Goal: Information Seeking & Learning: Learn about a topic

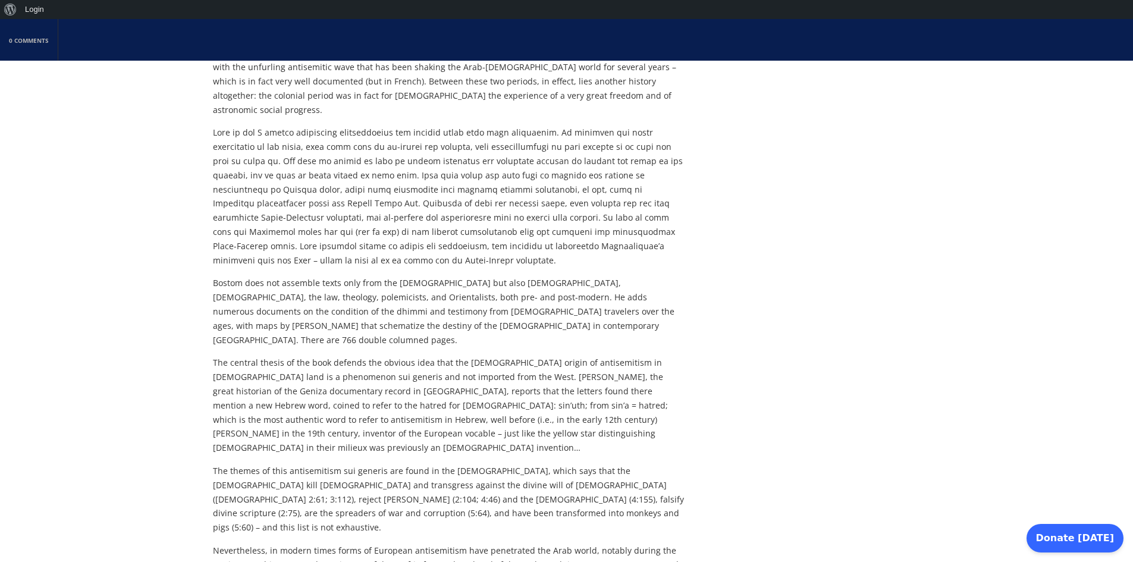
scroll to position [892, 0]
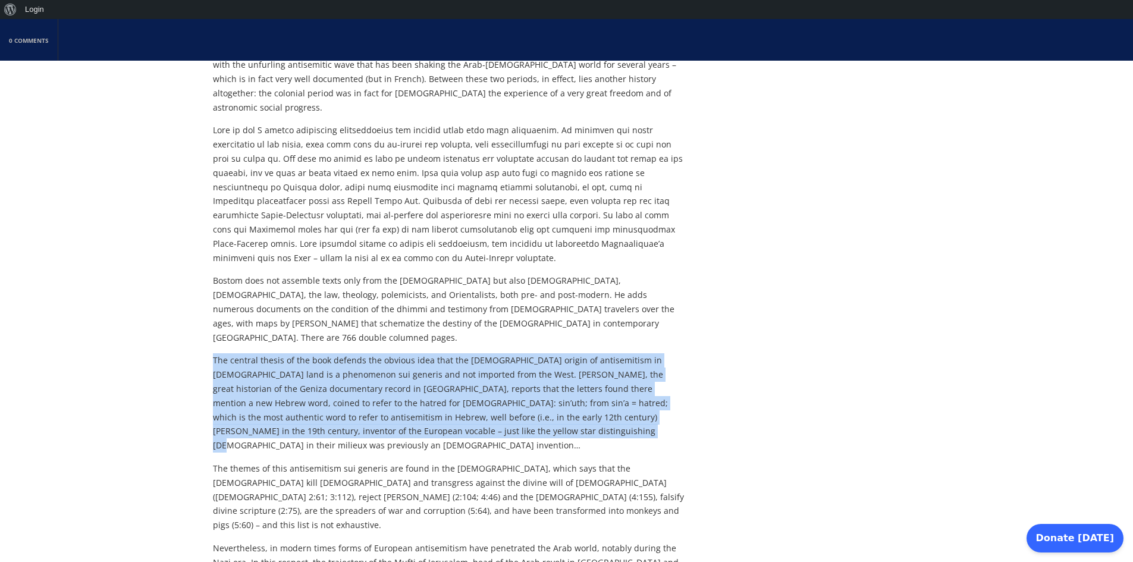
drag, startPoint x: 212, startPoint y: 256, endPoint x: 441, endPoint y: 333, distance: 242.3
click at [441, 333] on div "0 Comments Toward a History of Antisemitism in Islam: A Groundbreaking Book By …" at bounding box center [566, 139] width 1133 height 1847
copy p "The central thesis of the book defends the obvious idea that the [DEMOGRAPHIC_D…"
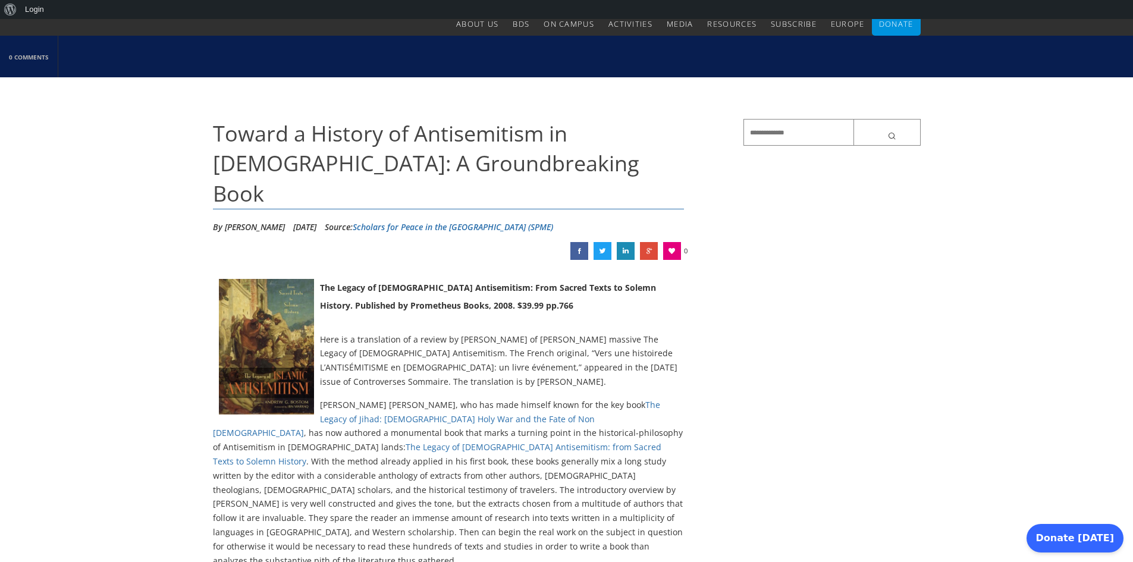
scroll to position [75, 0]
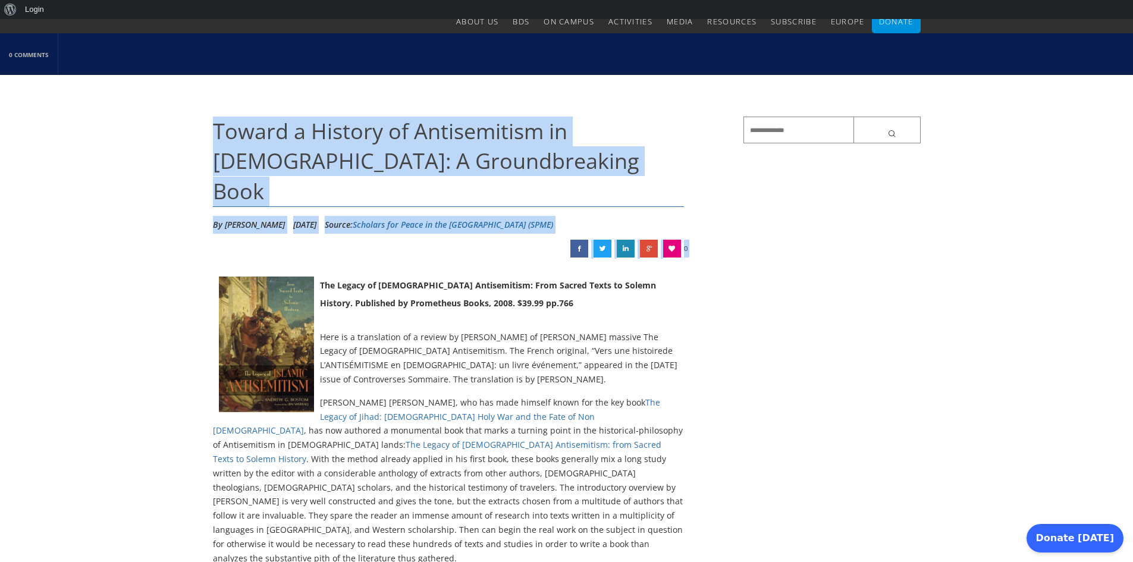
drag, startPoint x: 214, startPoint y: 128, endPoint x: 359, endPoint y: 197, distance: 160.2
